Goal: Transaction & Acquisition: Purchase product/service

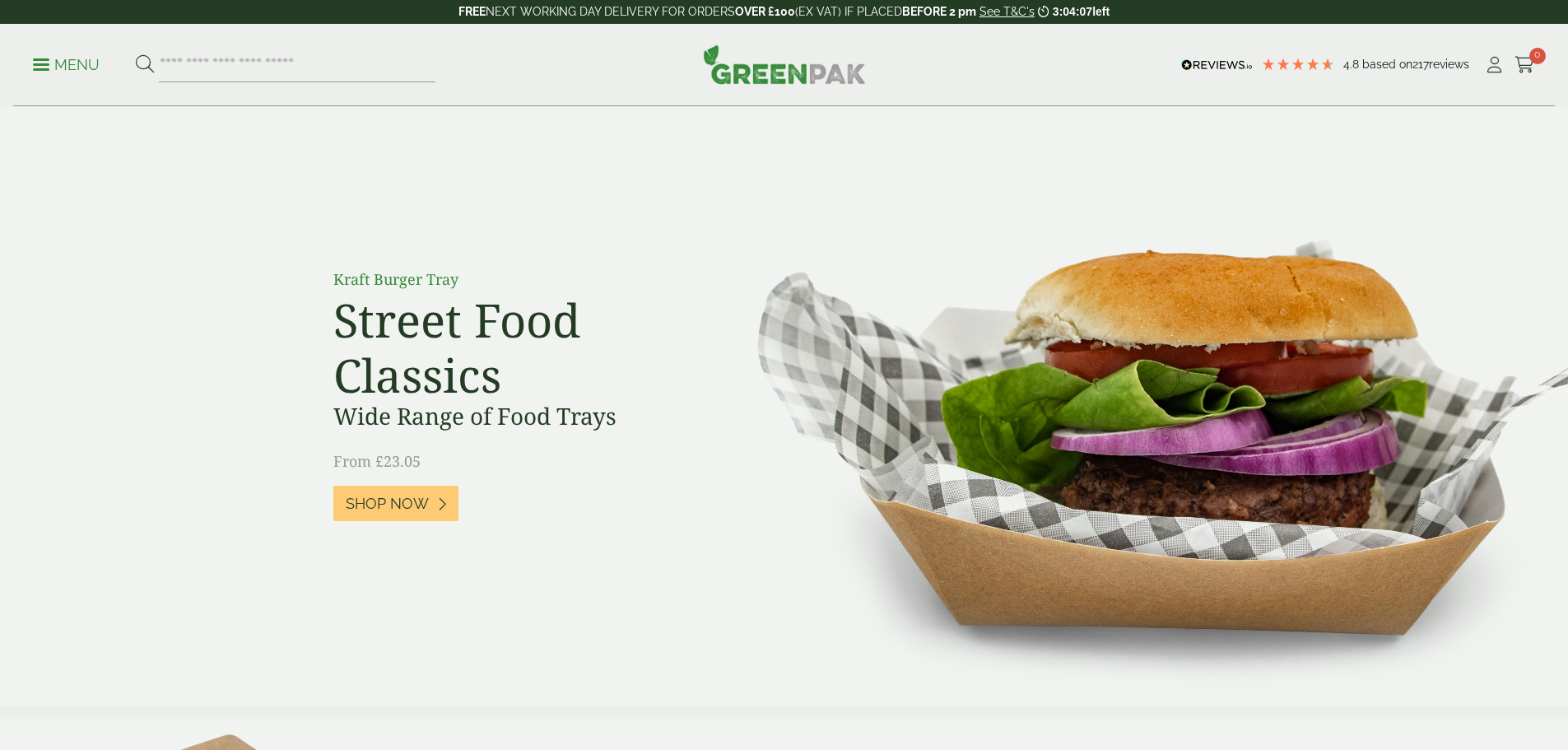
click at [49, 58] on link "Menu" at bounding box center [66, 63] width 67 height 16
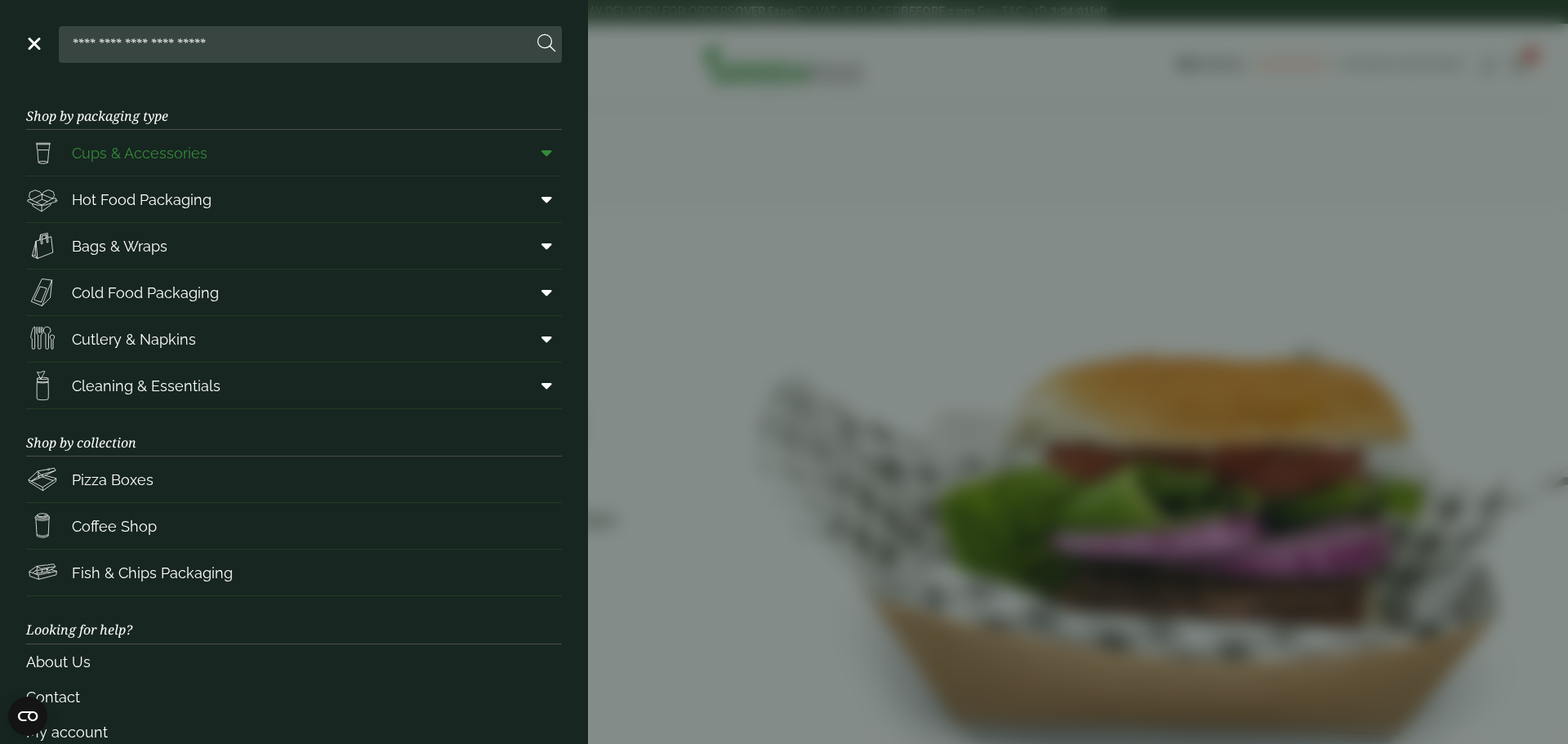
click at [200, 163] on span "Cups & Accessories" at bounding box center [139, 152] width 135 height 22
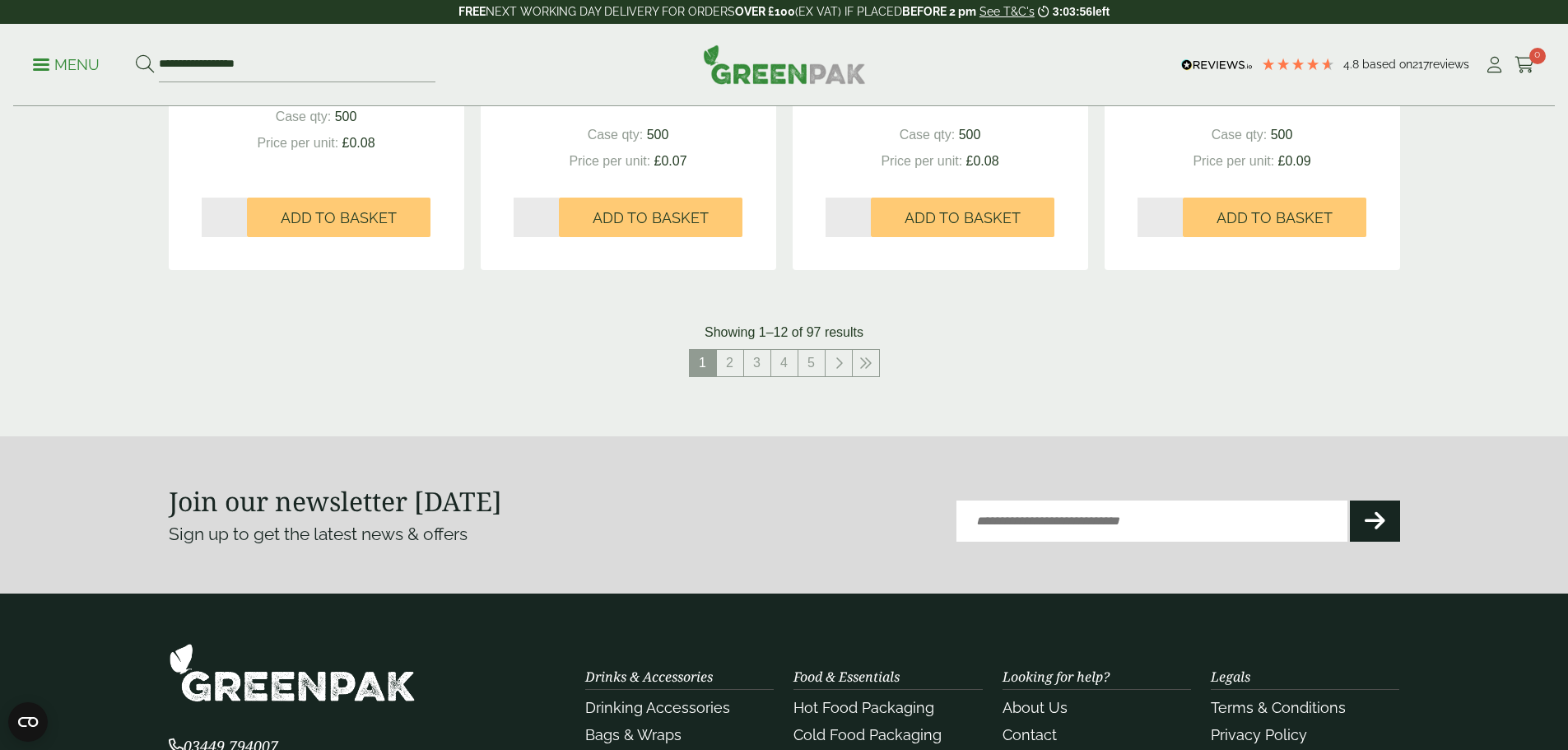
scroll to position [1729, 0]
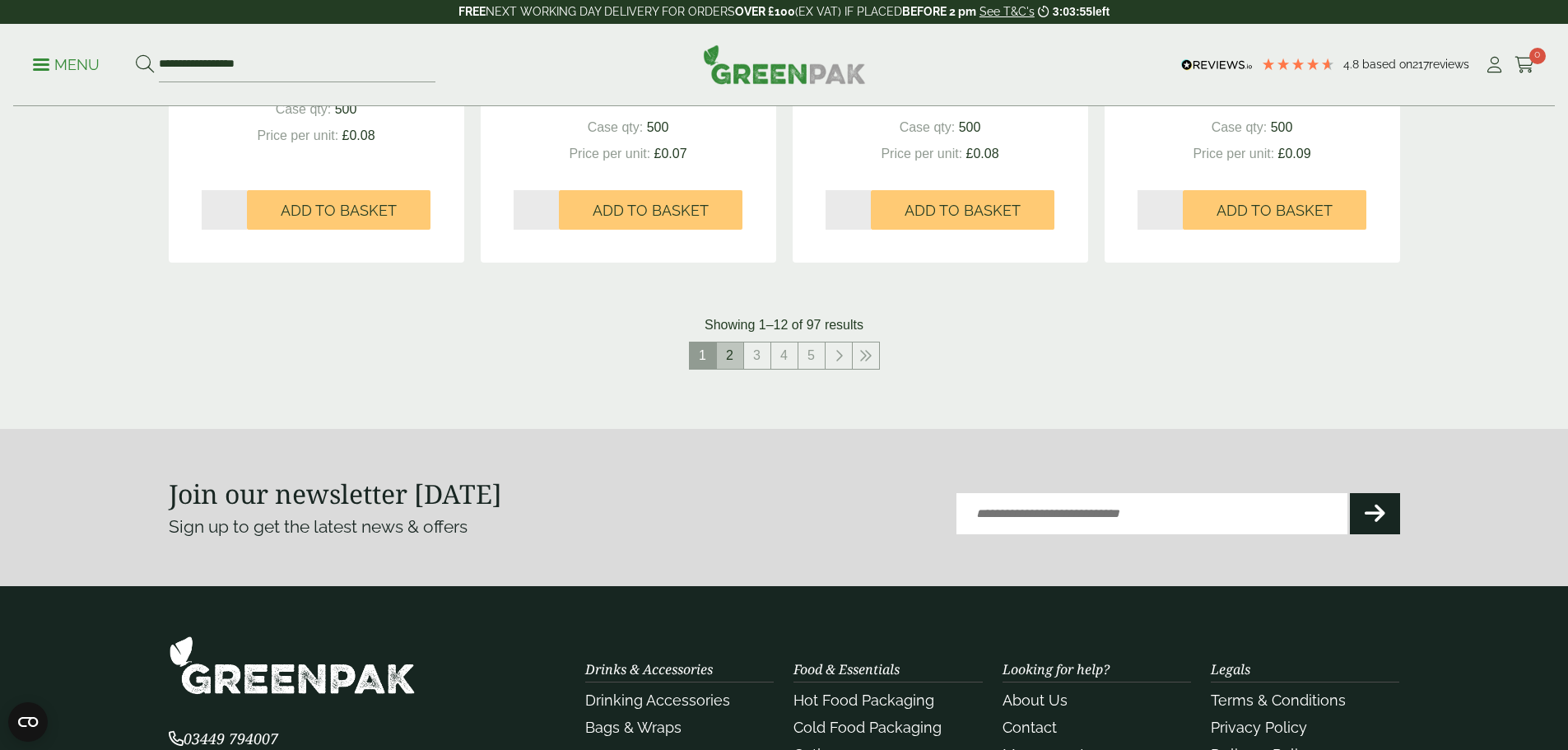
click at [728, 353] on link "2" at bounding box center [729, 355] width 26 height 26
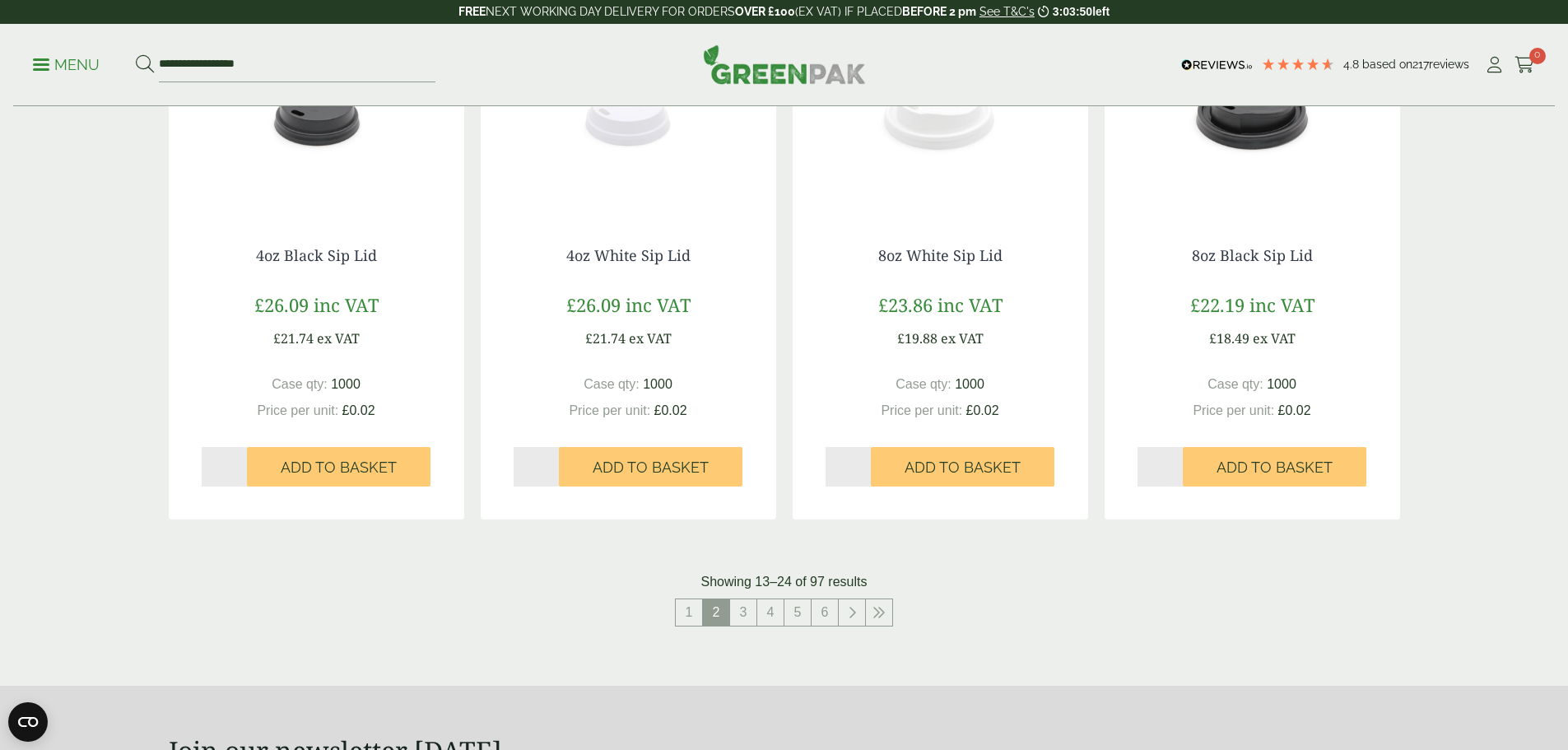
scroll to position [1811, 0]
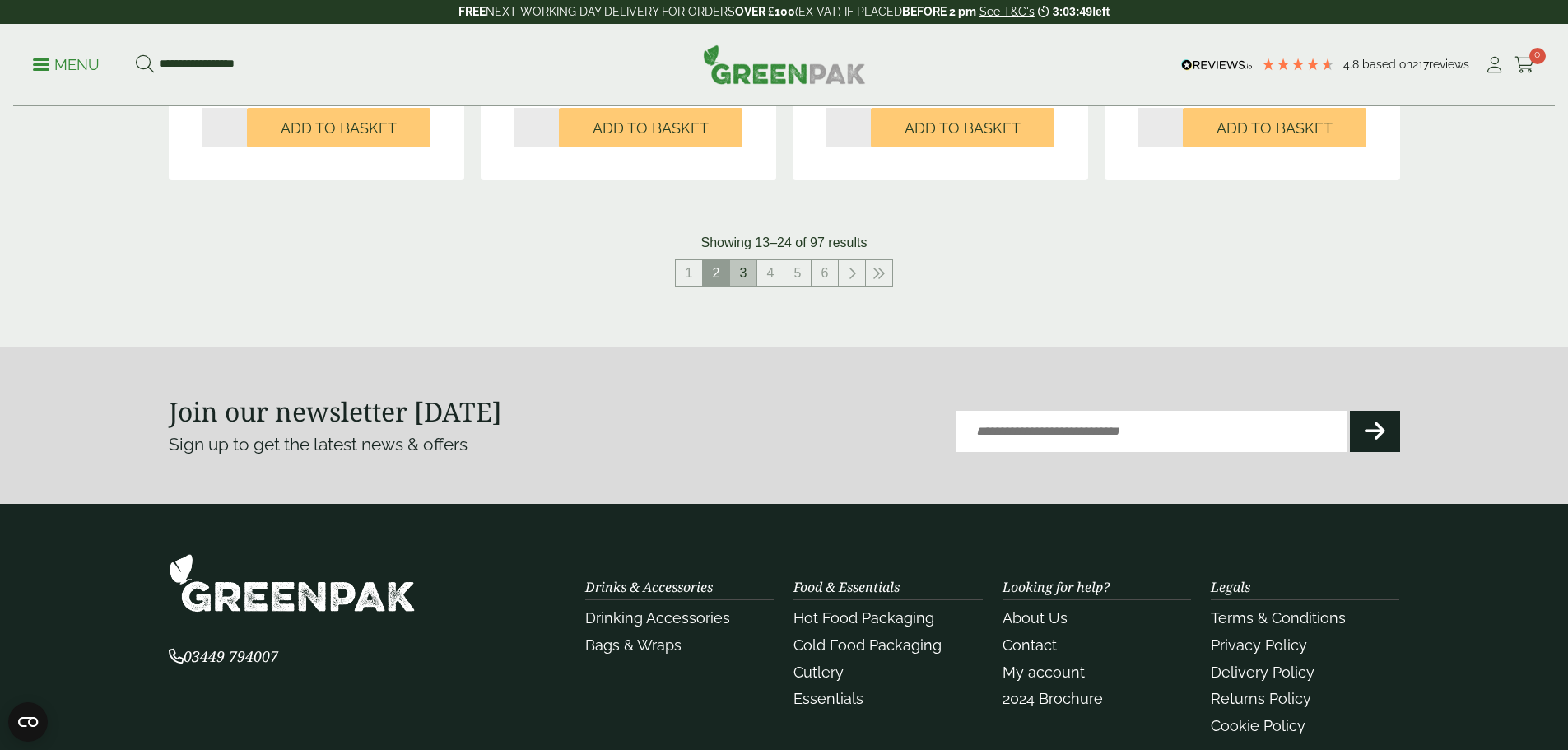
click at [747, 277] on link "3" at bounding box center [743, 273] width 26 height 26
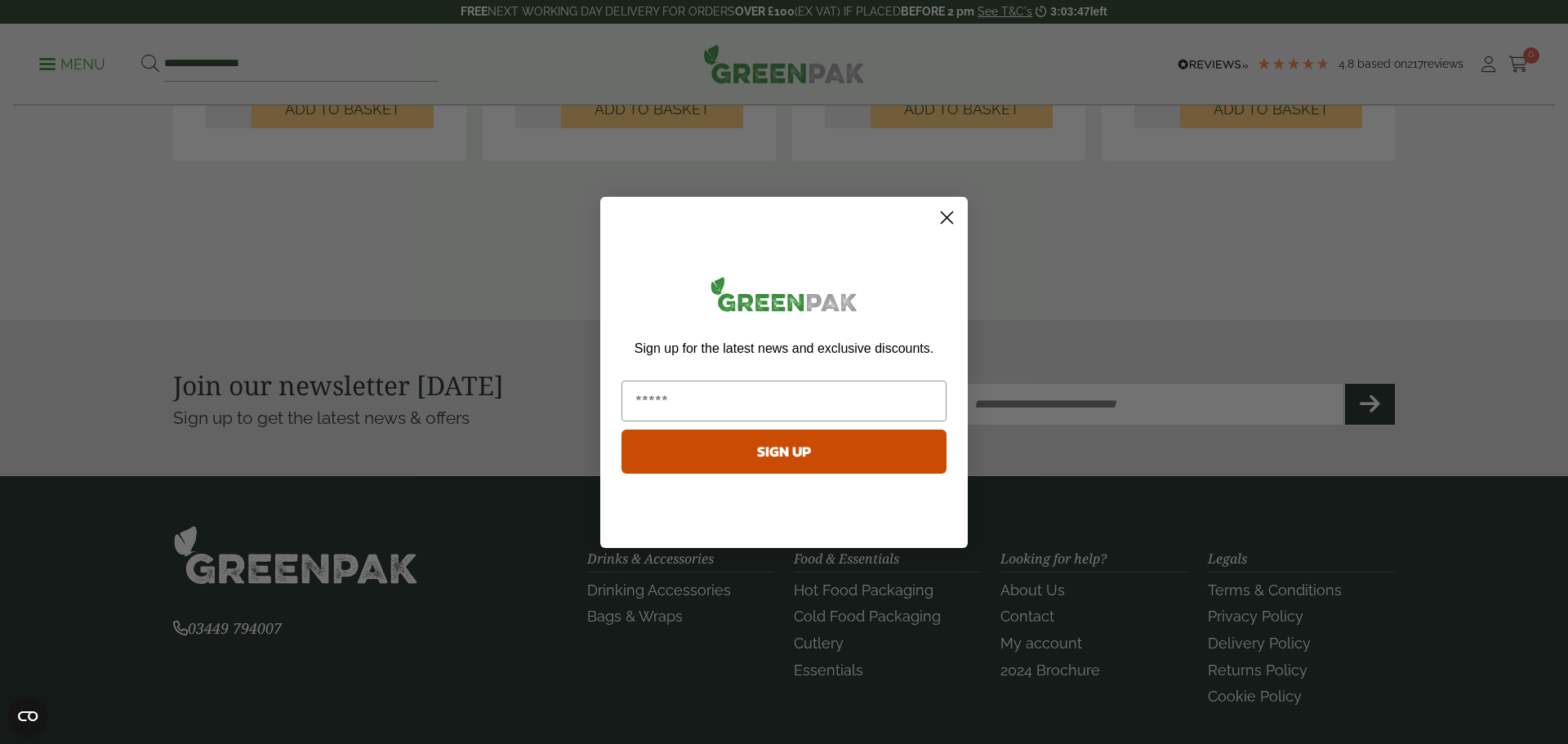
click at [952, 218] on circle "Close dialog" at bounding box center [947, 217] width 27 height 27
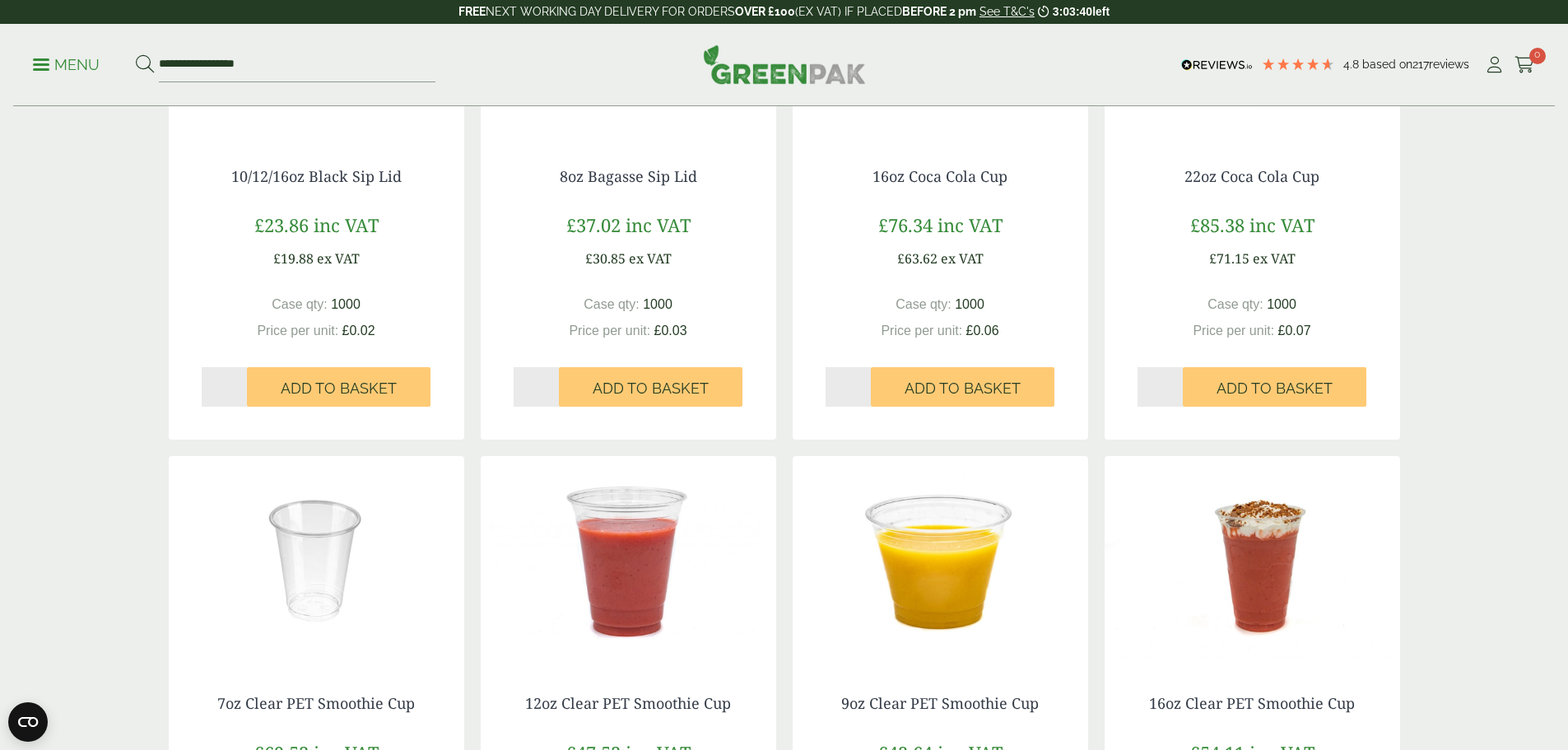
scroll to position [1235, 0]
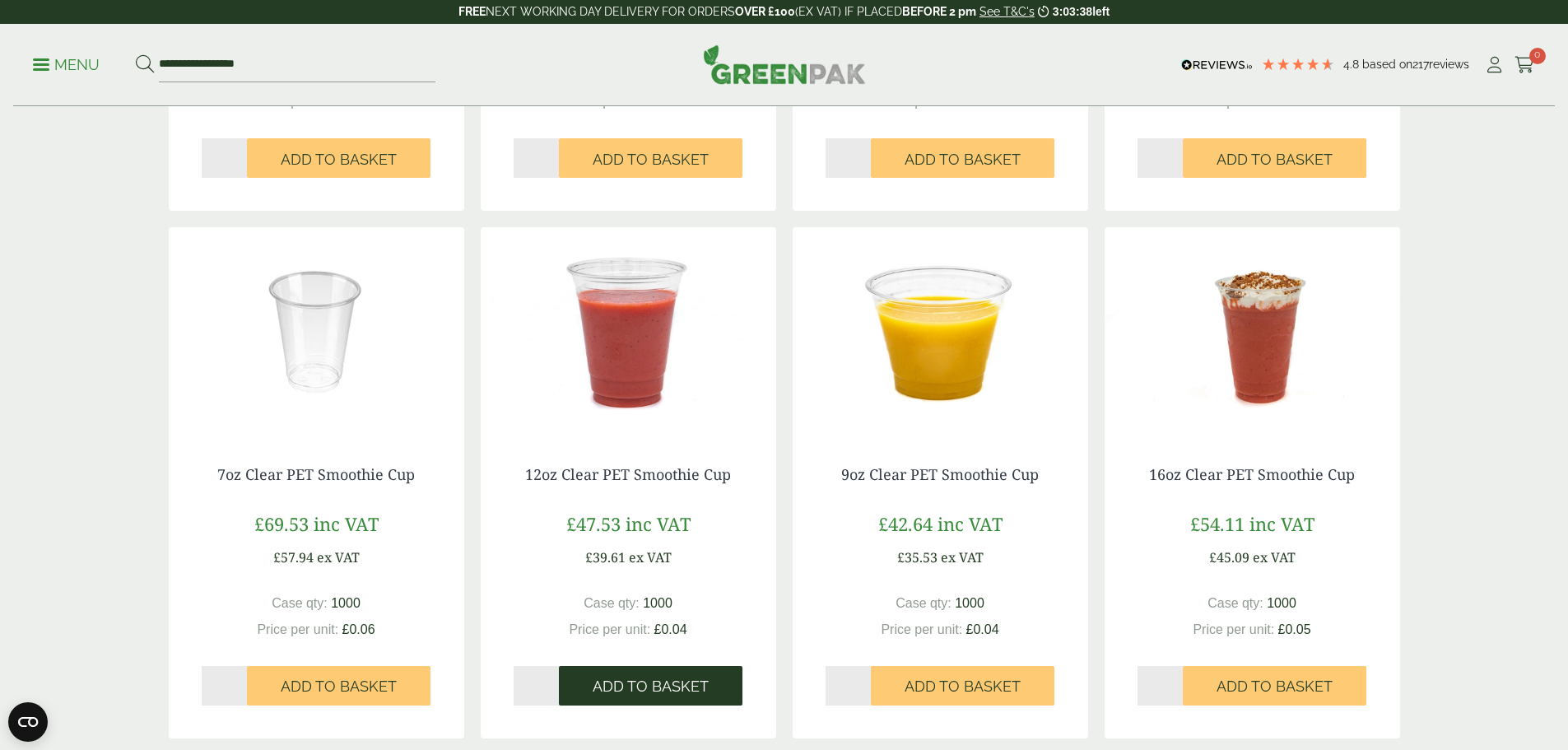
click at [666, 678] on span "Add to Basket" at bounding box center [650, 686] width 116 height 18
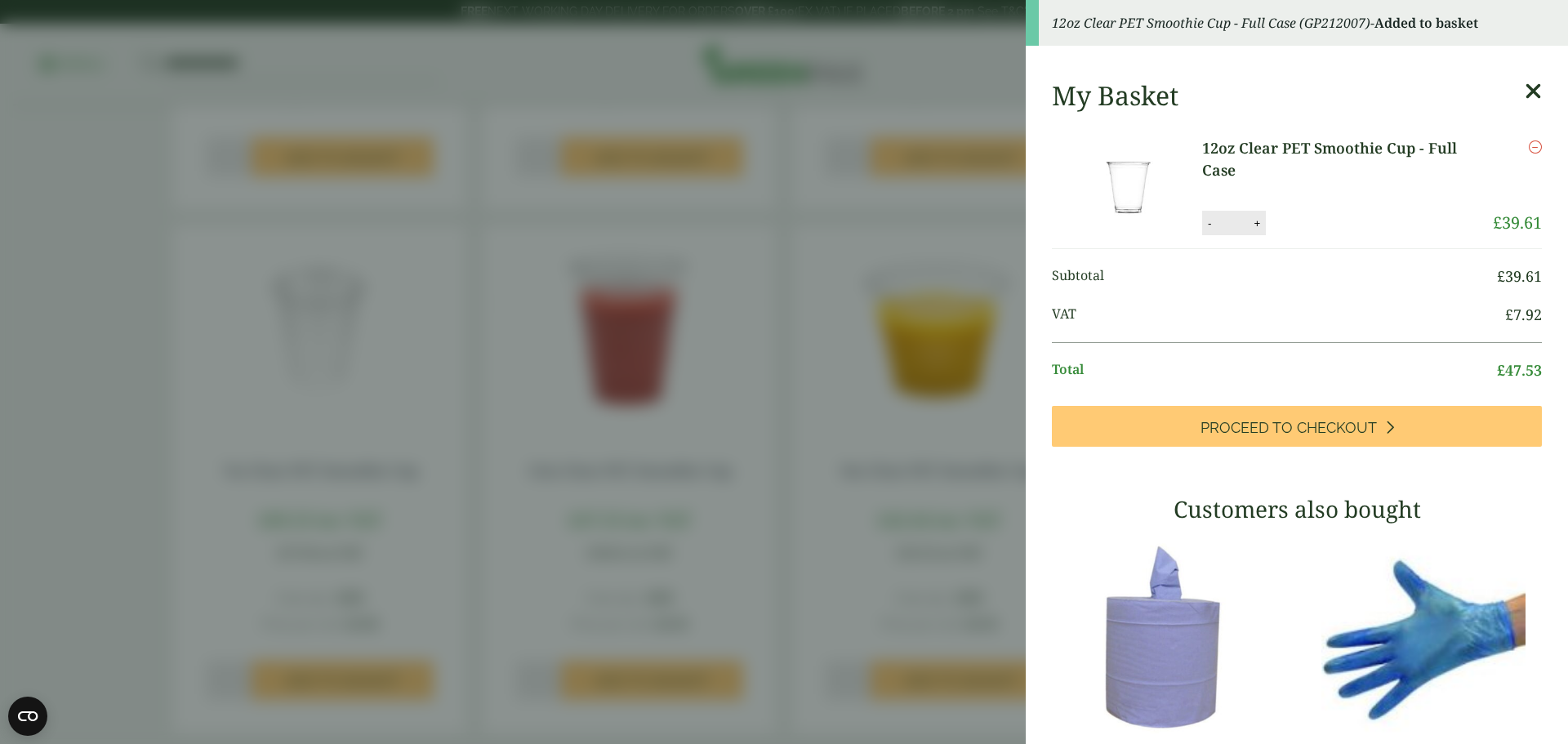
click at [1525, 90] on icon at bounding box center [1533, 91] width 17 height 23
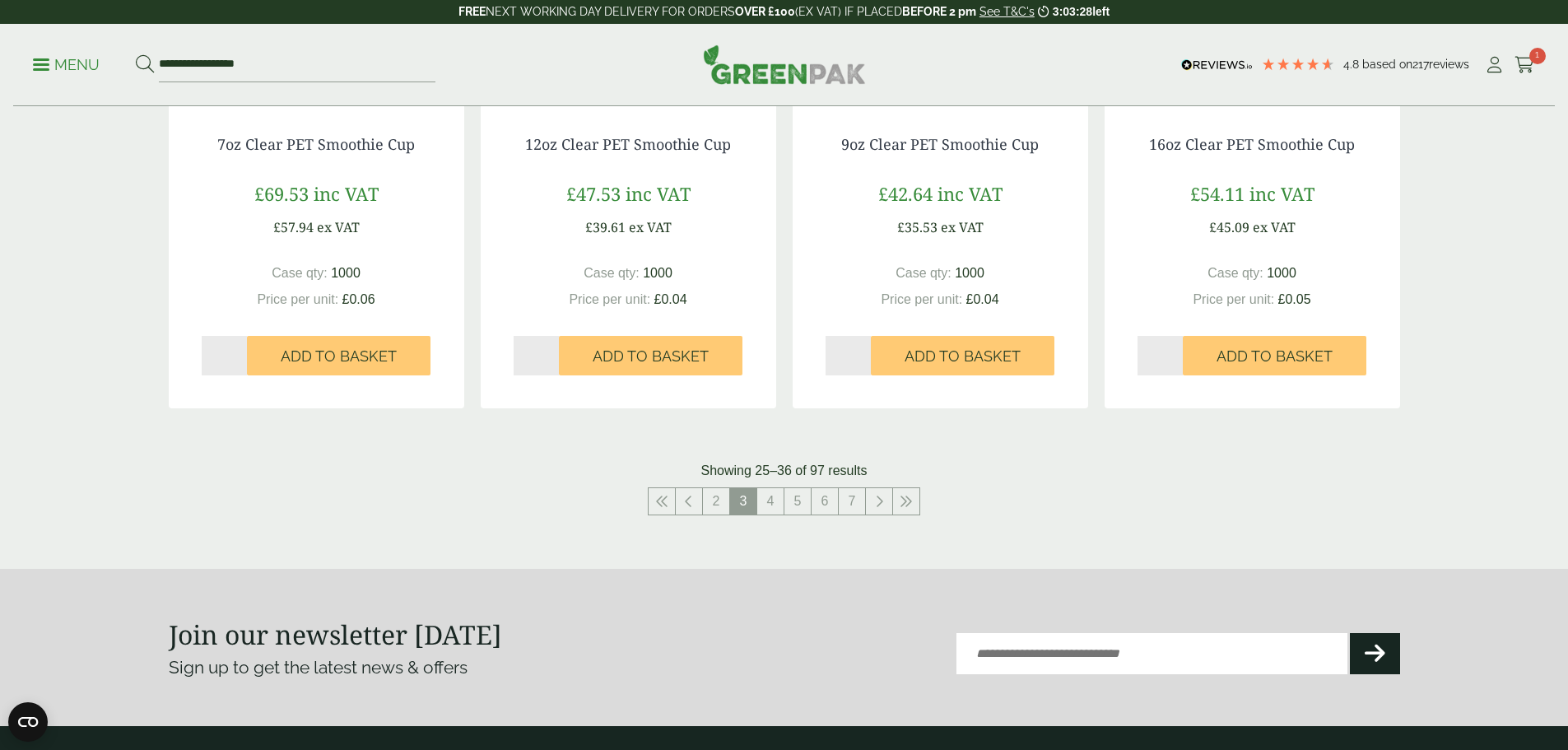
scroll to position [1565, 0]
click at [776, 499] on link "4" at bounding box center [770, 502] width 26 height 26
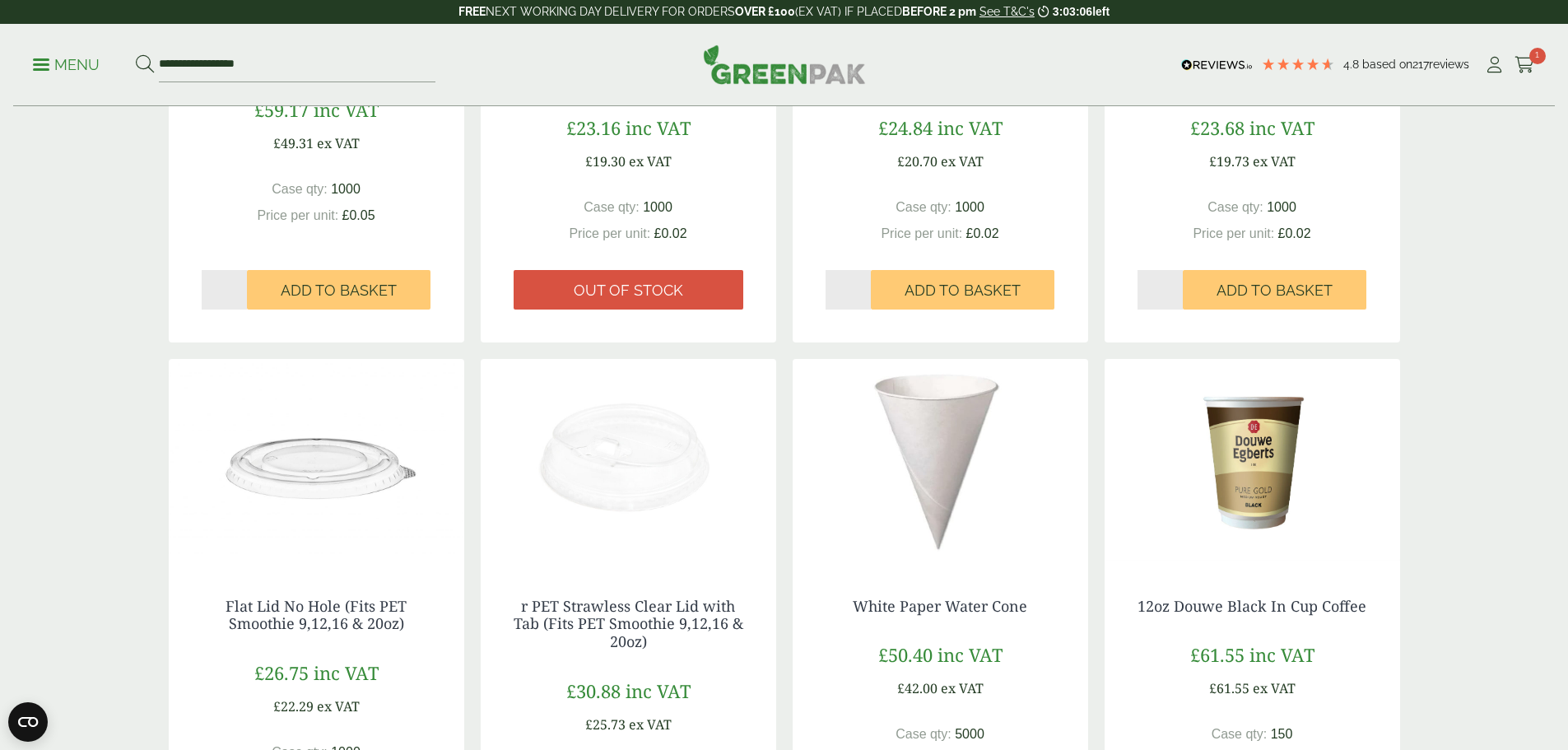
scroll to position [247, 0]
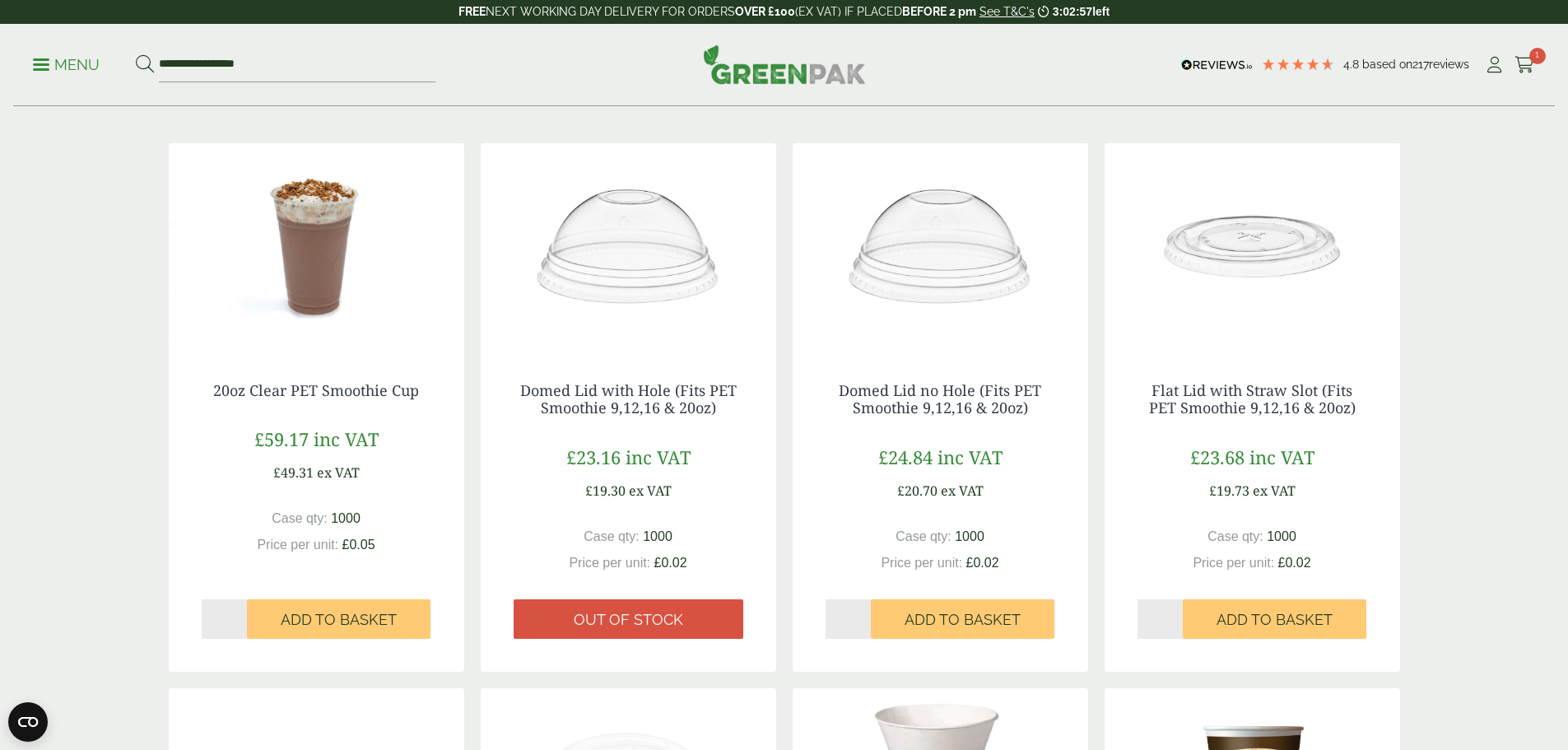
click at [1315, 261] on img at bounding box center [1252, 245] width 296 height 206
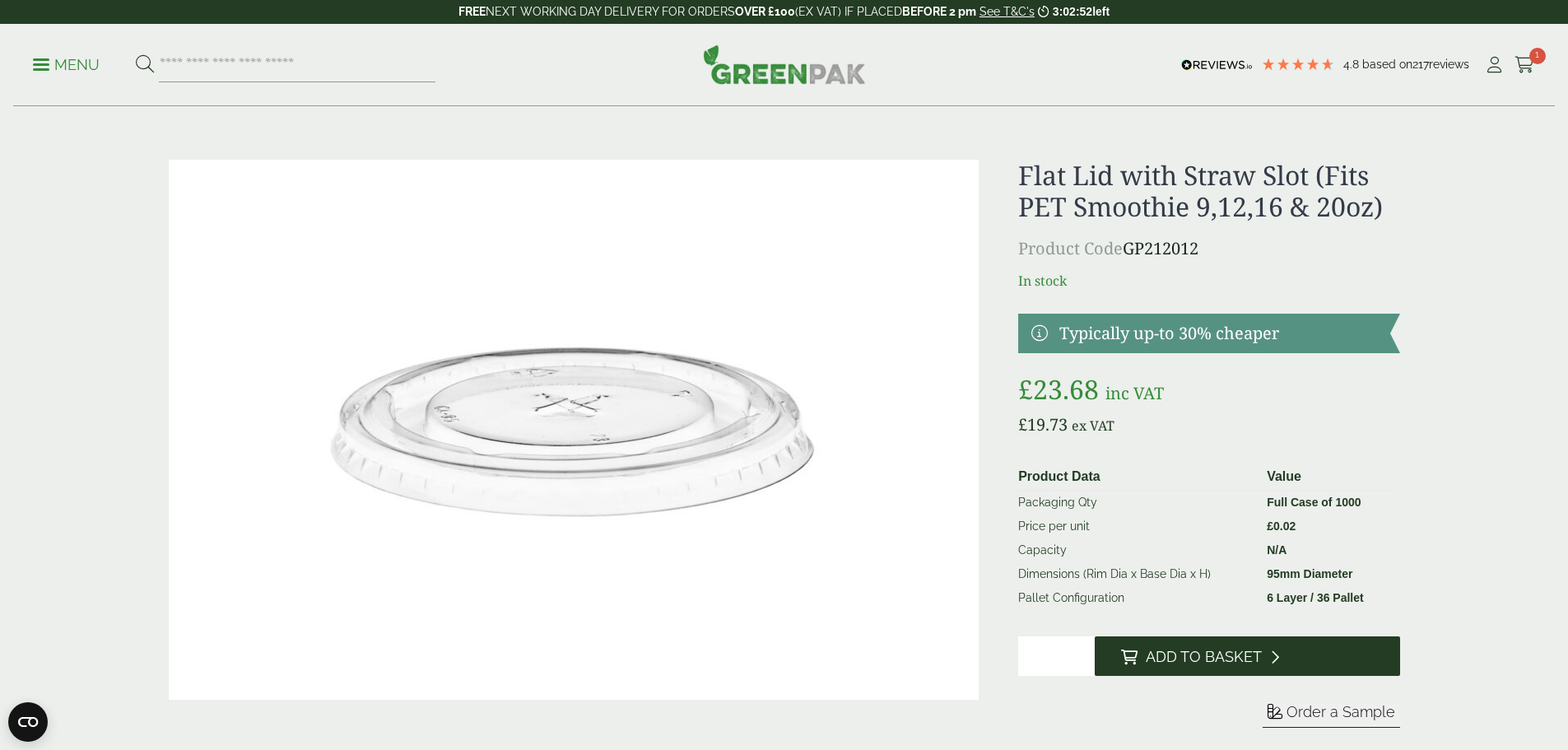
click at [1171, 641] on button "Add to Basket" at bounding box center [1247, 656] width 305 height 40
